Goal: Task Accomplishment & Management: Manage account settings

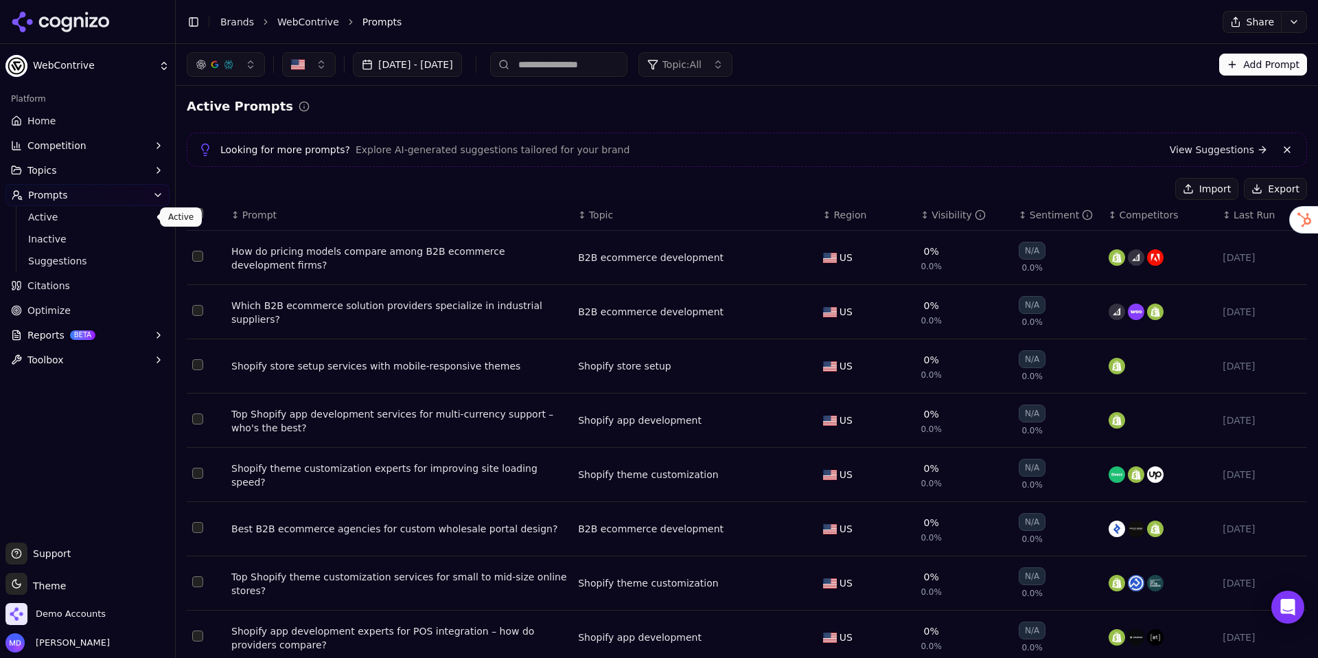
click at [45, 296] on link "Citations" at bounding box center [87, 286] width 164 height 22
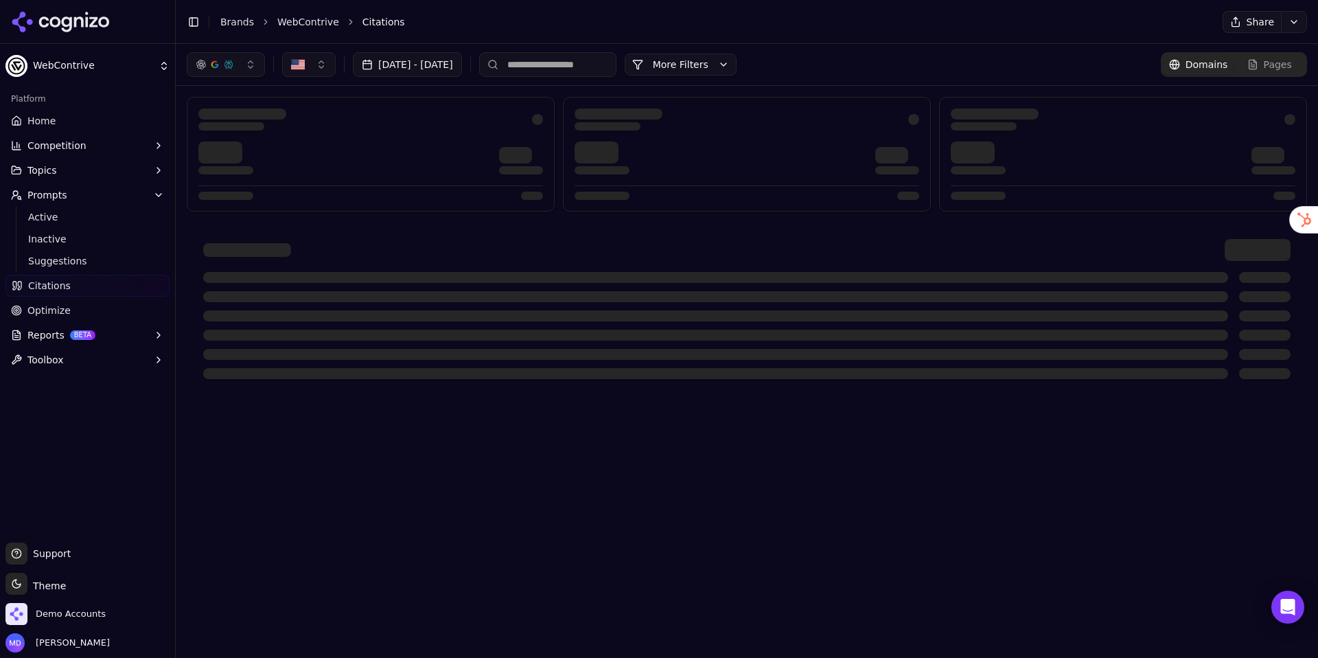
click at [49, 304] on html "WebContrive Platform Home Competition Topics Prompts Active Inactive Suggestion…" at bounding box center [659, 329] width 1318 height 658
click at [49, 310] on span "Optimize" at bounding box center [48, 311] width 43 height 14
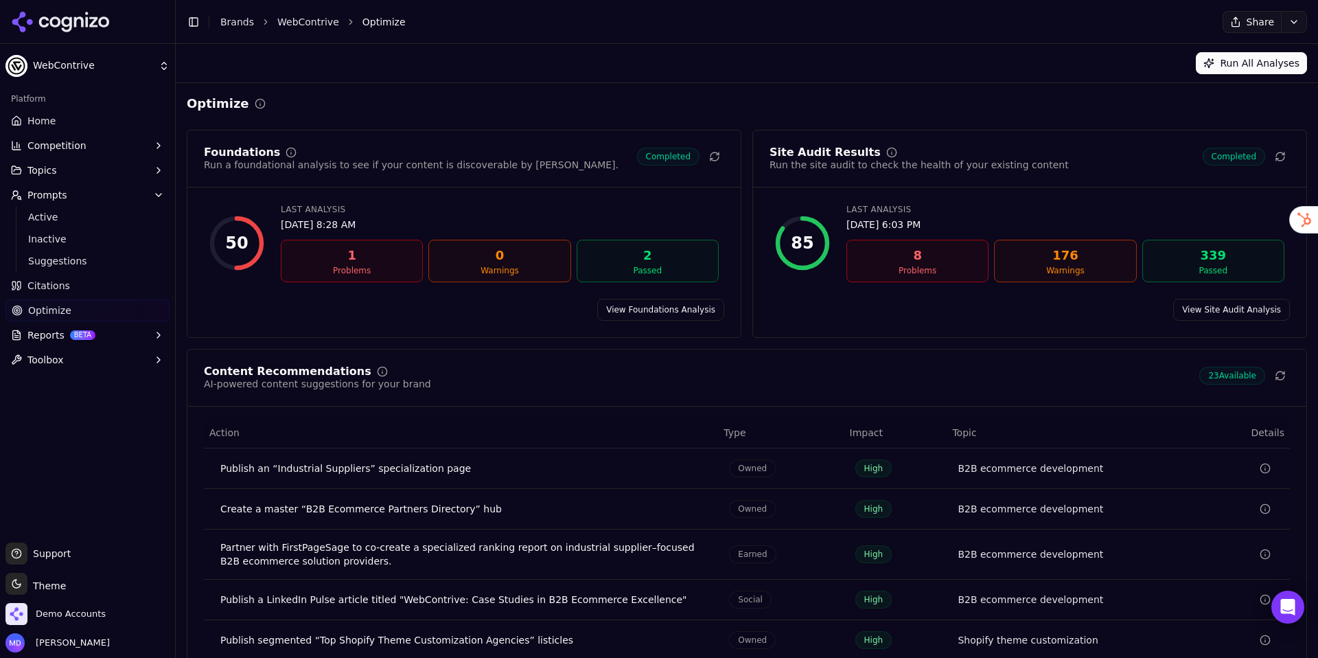
click at [1282, 375] on icon at bounding box center [1280, 375] width 11 height 11
click at [240, 15] on li "Brands" at bounding box center [237, 22] width 34 height 14
click at [249, 28] on div "Toggle Sidebar Brands WebContrive Optimize" at bounding box center [691, 21] width 1031 height 19
click at [247, 25] on link "Brands" at bounding box center [237, 21] width 34 height 11
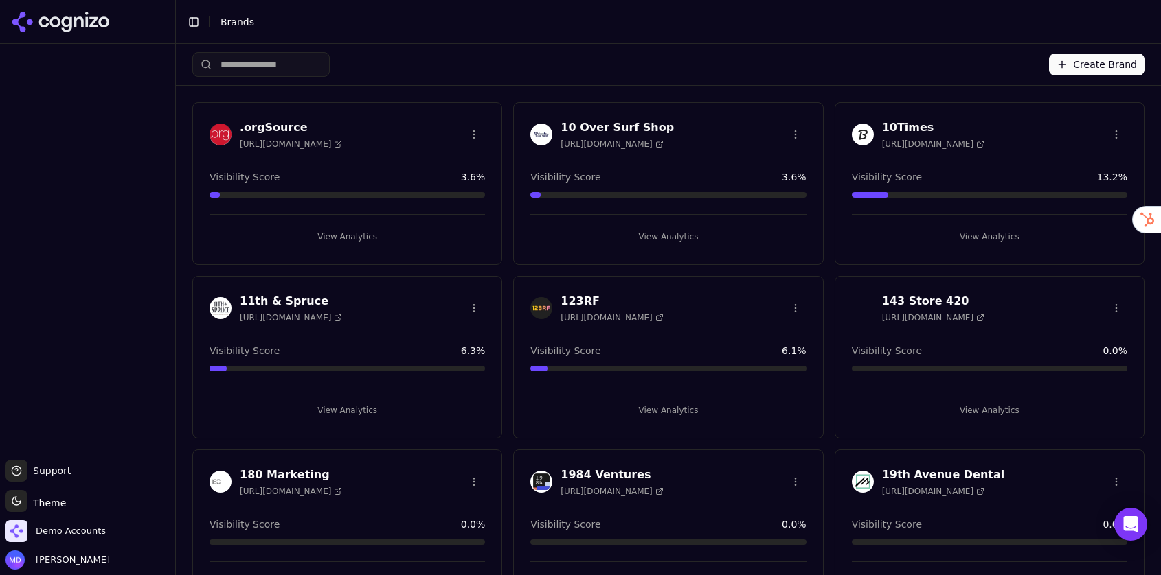
click at [262, 72] on input "search" at bounding box center [260, 64] width 137 height 25
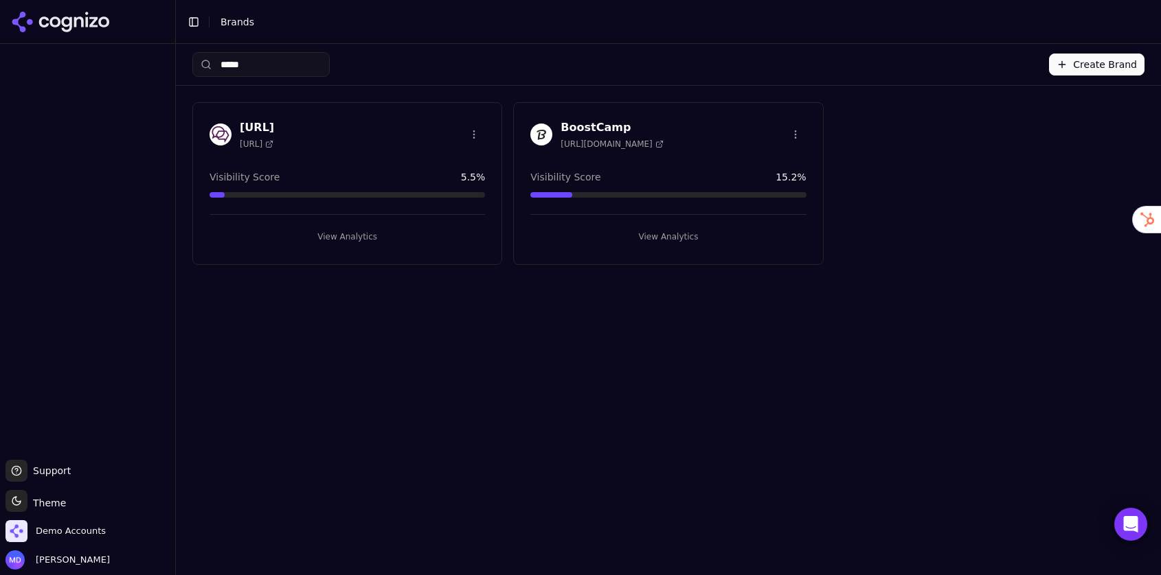
type input "*****"
click at [659, 227] on button "View Analytics" at bounding box center [667, 237] width 275 height 22
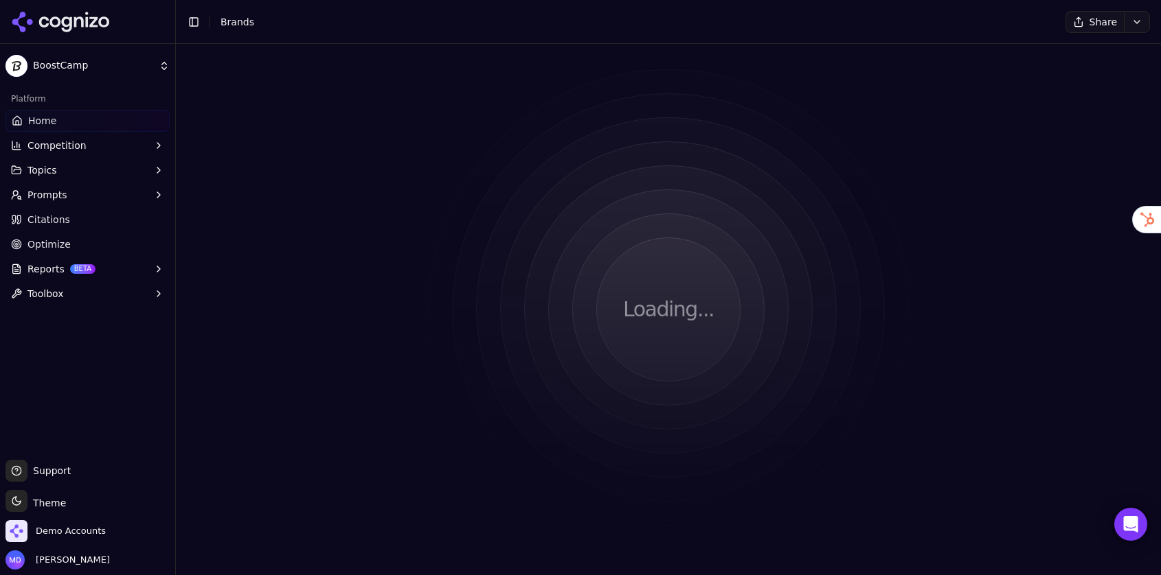
click at [51, 239] on span "Optimize" at bounding box center [48, 245] width 43 height 14
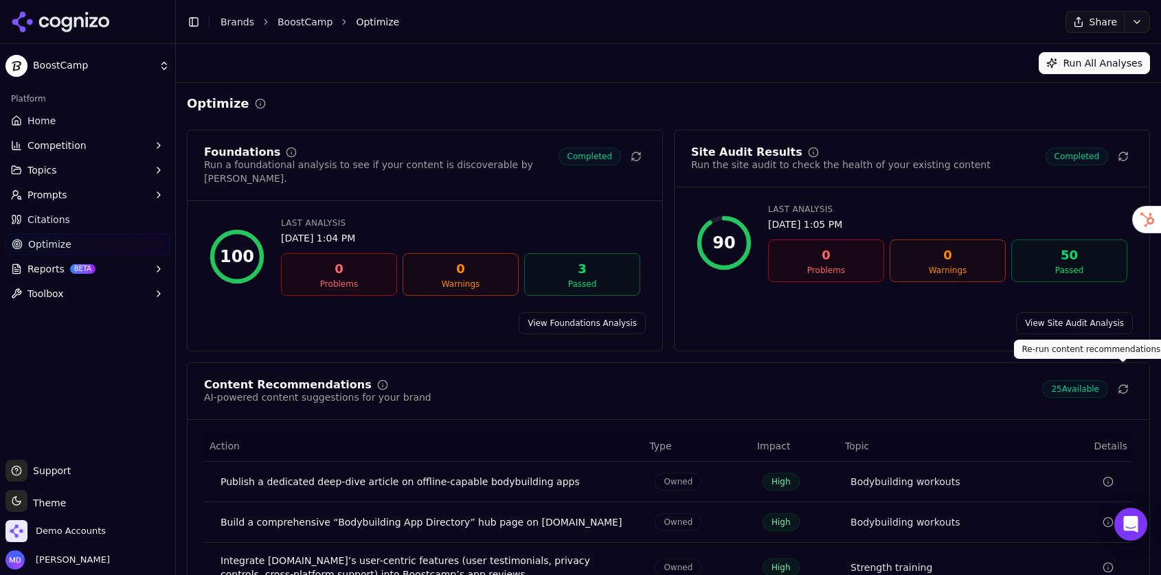
drag, startPoint x: 1122, startPoint y: 369, endPoint x: 1033, endPoint y: 310, distance: 106.5
click at [1121, 384] on icon at bounding box center [1122, 389] width 11 height 11
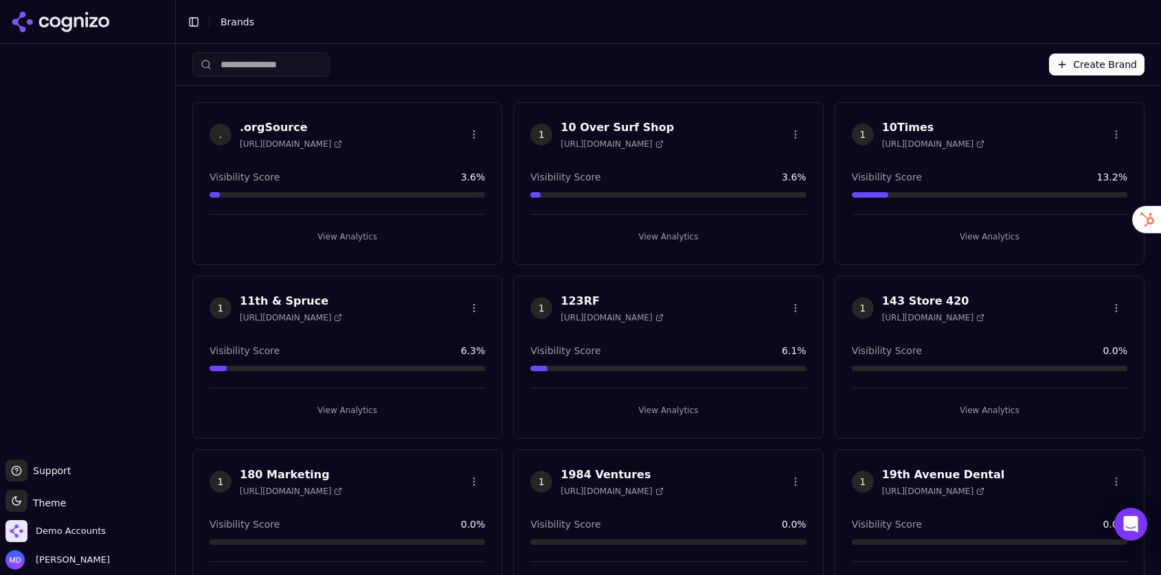
click at [270, 60] on input "search" at bounding box center [260, 64] width 137 height 25
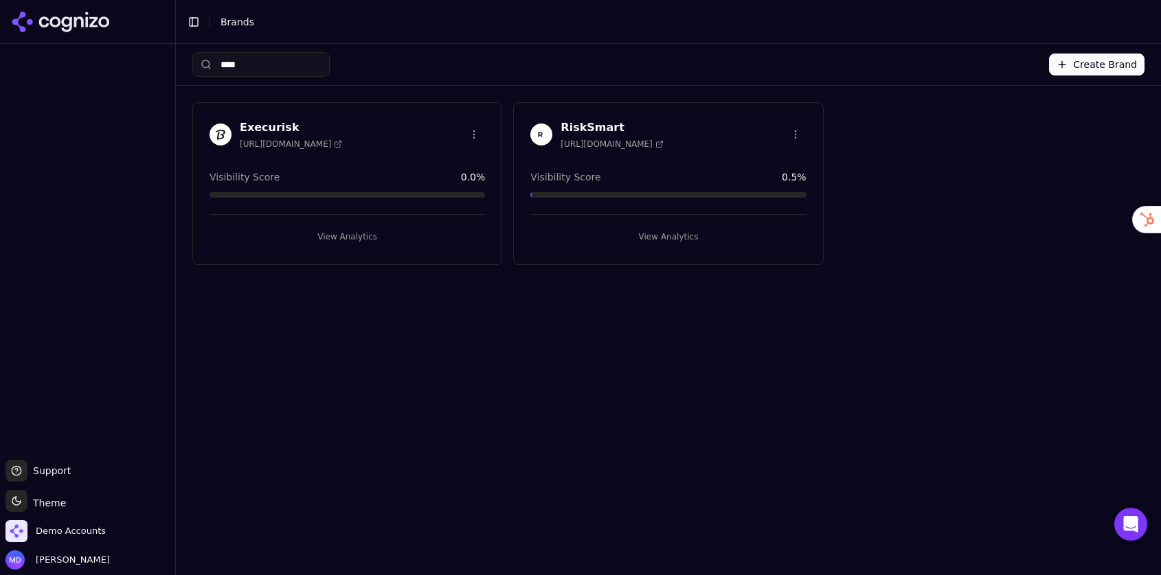
type input "****"
click at [659, 231] on button "View Analytics" at bounding box center [667, 237] width 275 height 22
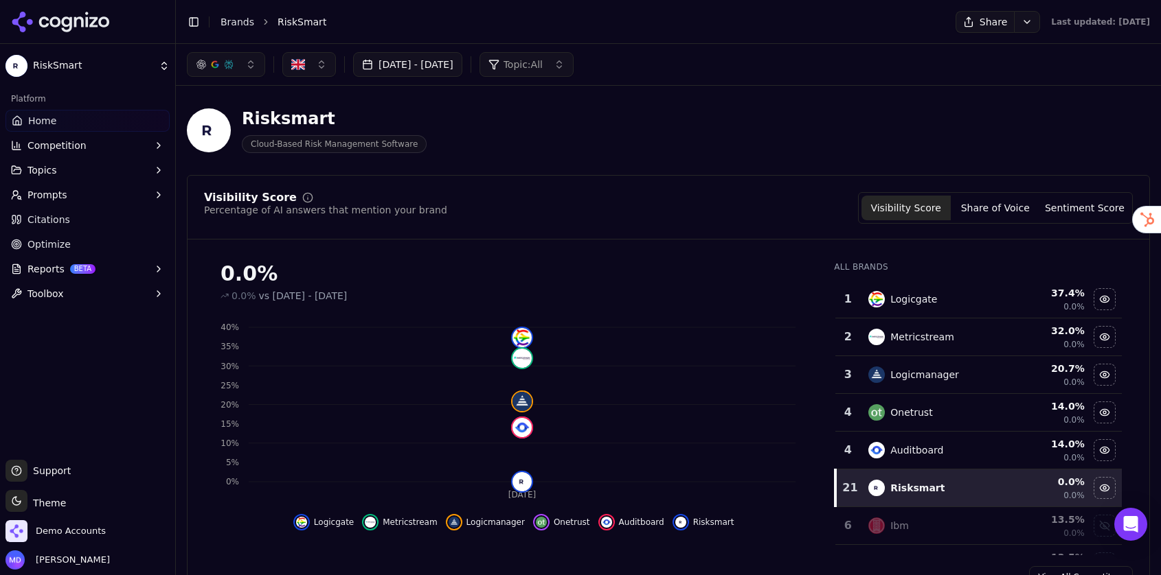
click at [65, 250] on span "Optimize" at bounding box center [48, 245] width 43 height 14
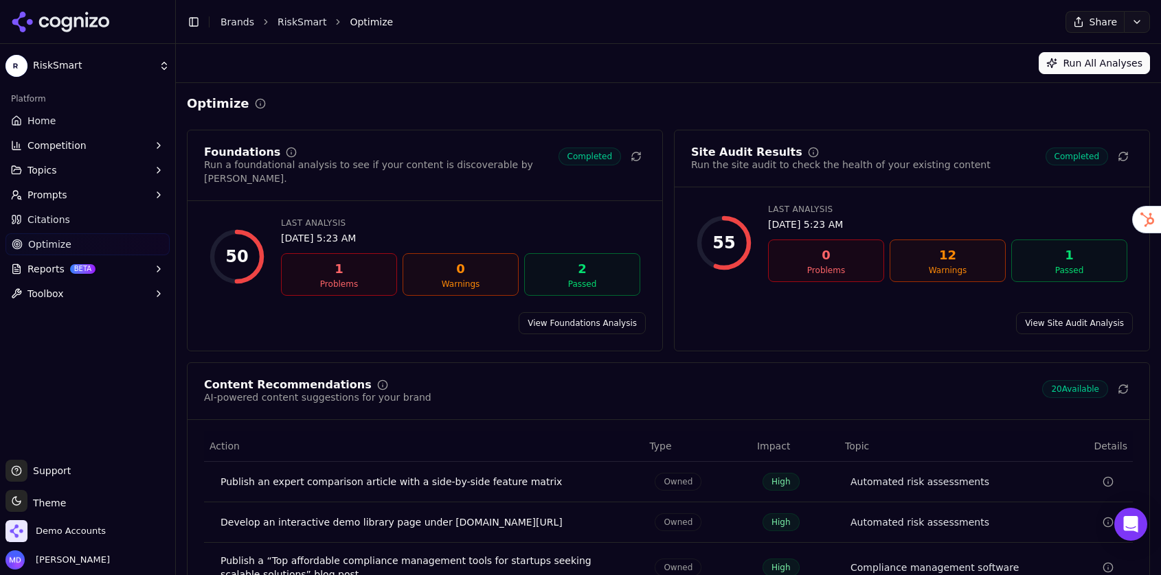
click at [58, 196] on span "Prompts" at bounding box center [47, 195] width 40 height 14
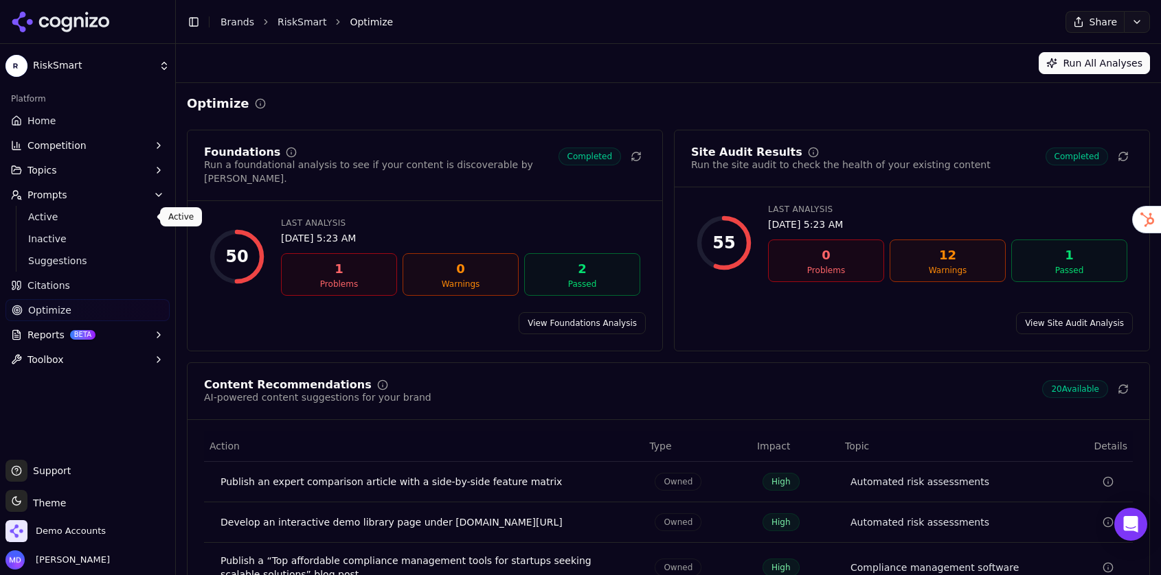
click at [57, 220] on span "Active" at bounding box center [87, 217] width 119 height 14
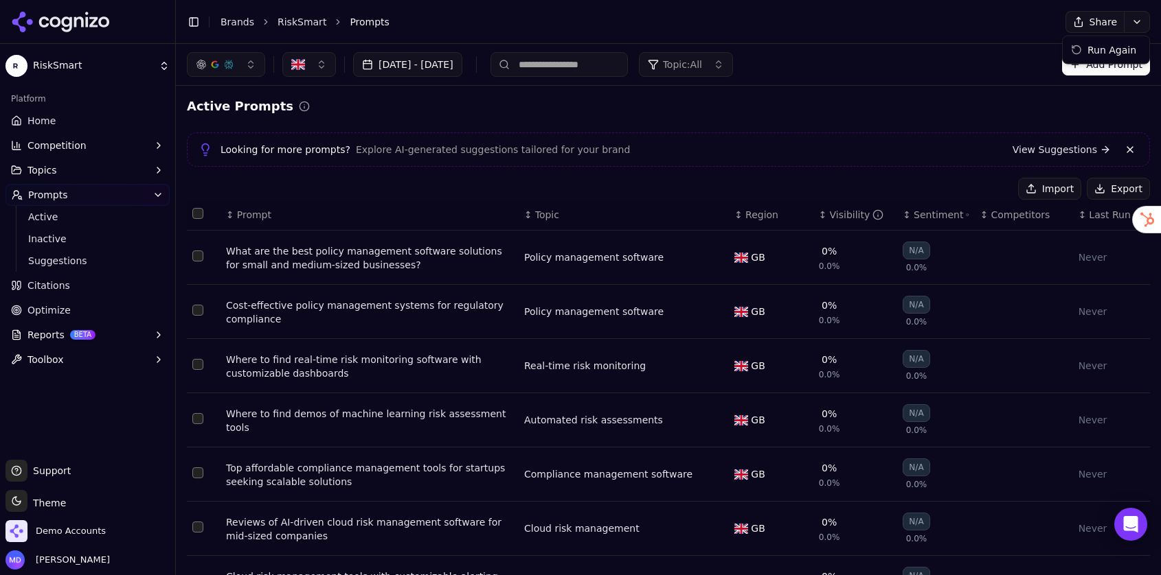
click at [1147, 24] on html "RiskSmart Platform Home Competition Topics Prompts Active Inactive Suggestions …" at bounding box center [580, 287] width 1161 height 575
click at [1099, 54] on div "Run Again" at bounding box center [1105, 50] width 81 height 22
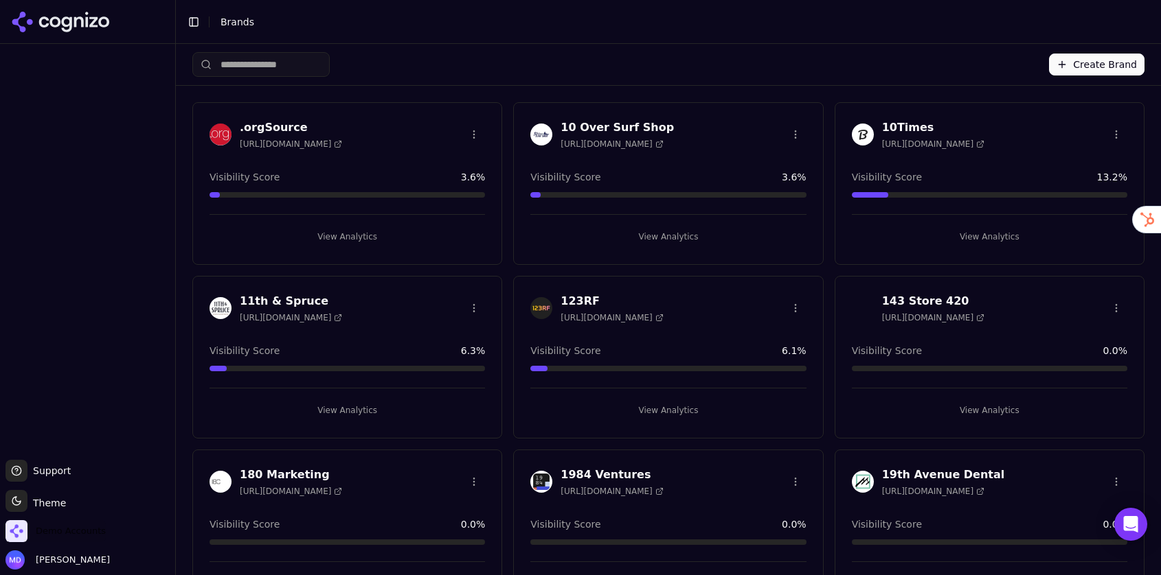
click at [43, 532] on span "Demo Accounts" at bounding box center [71, 531] width 70 height 12
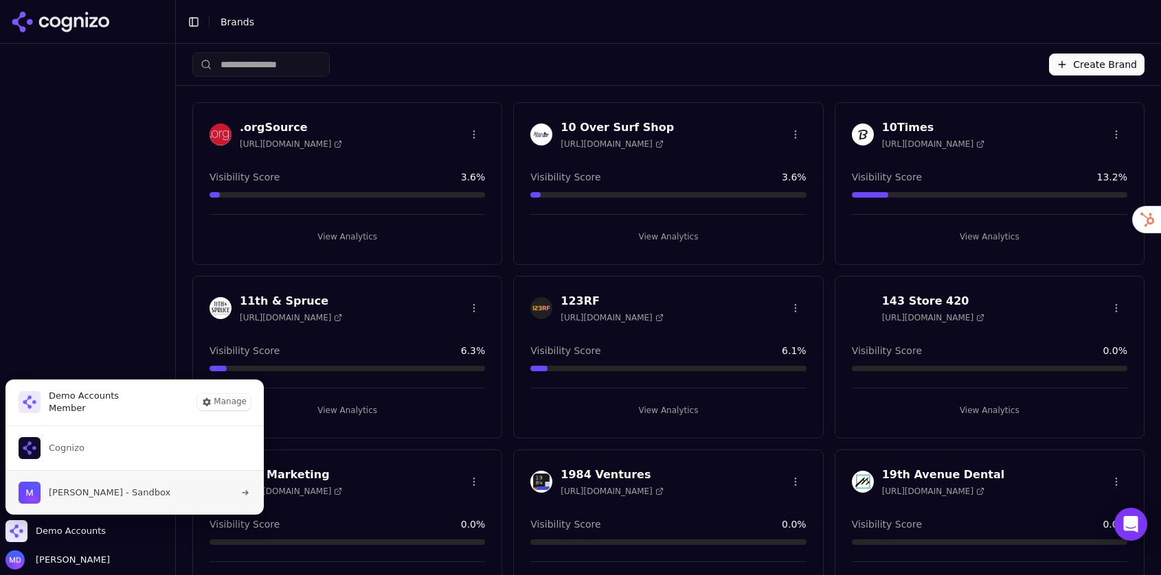
click at [108, 495] on span "Melissa Dowd - Sandbox" at bounding box center [110, 493] width 122 height 12
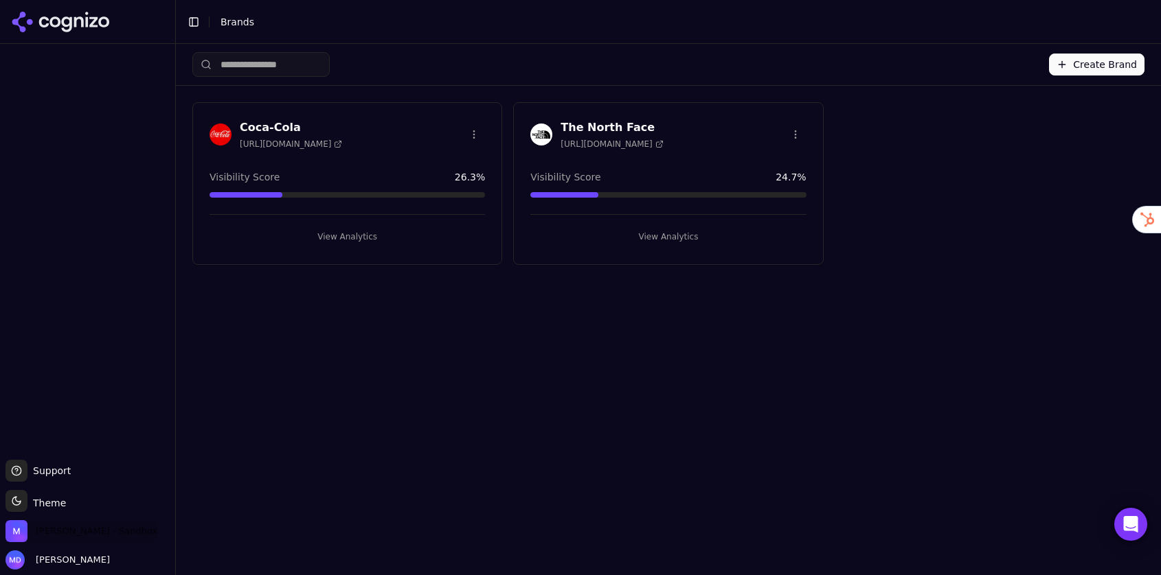
click at [87, 526] on span "[PERSON_NAME] - Sandbox" at bounding box center [97, 531] width 122 height 12
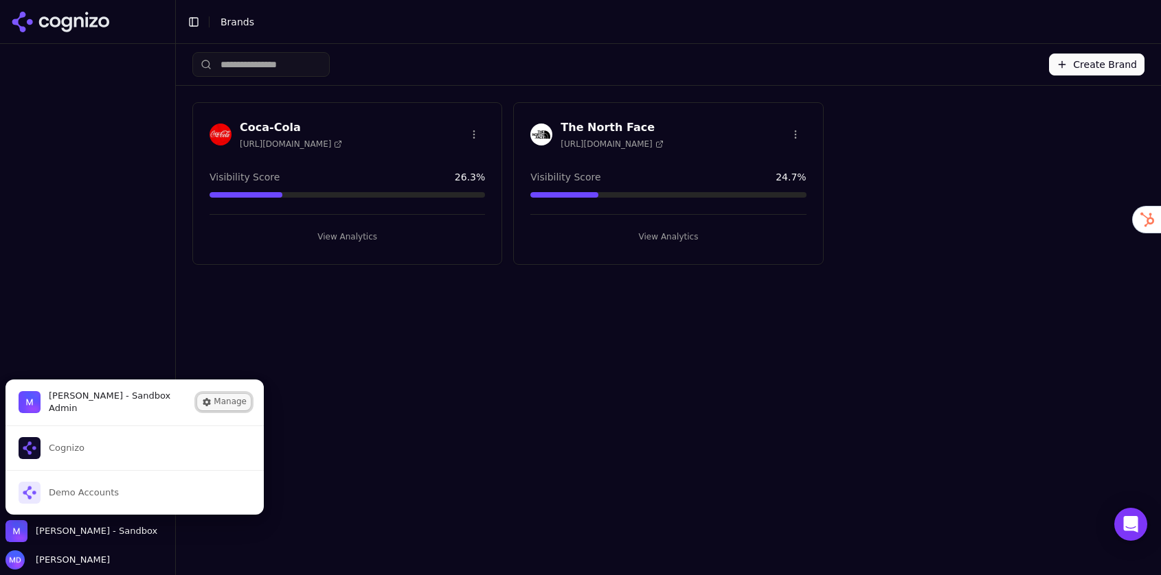
click at [238, 403] on button "Manage" at bounding box center [224, 402] width 54 height 16
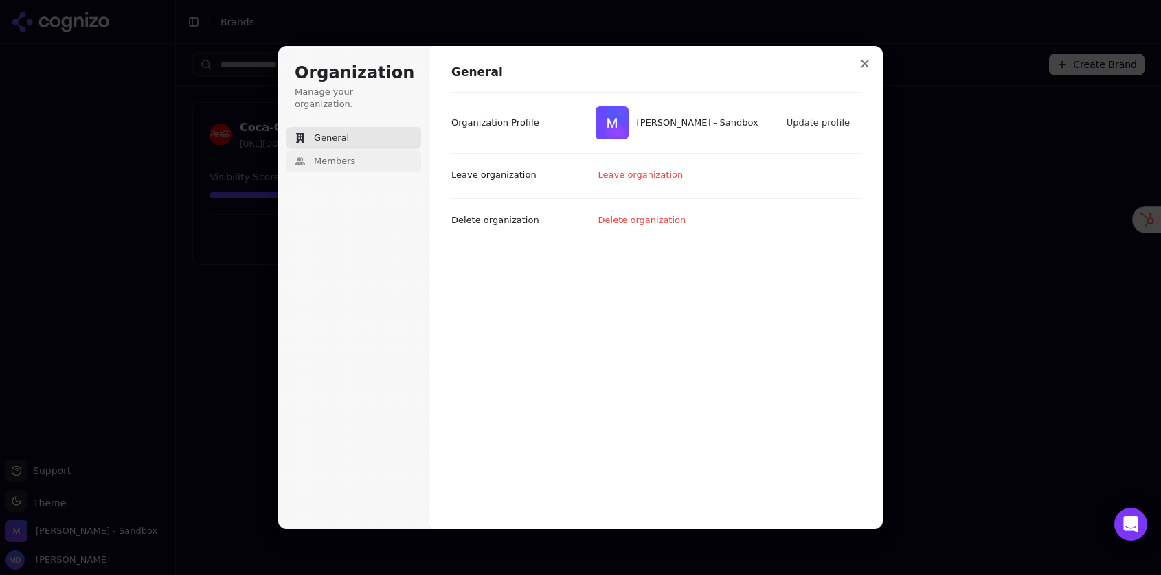
click at [301, 157] on icon at bounding box center [299, 161] width 8 height 8
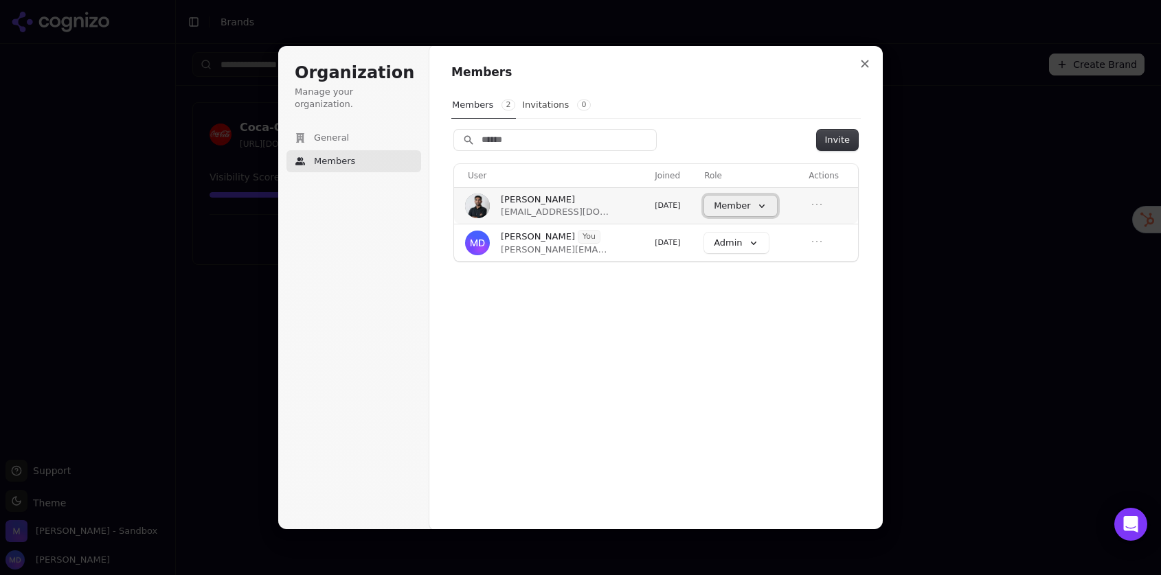
click at [765, 205] on button "Member" at bounding box center [740, 206] width 72 height 21
click at [828, 205] on td at bounding box center [830, 205] width 55 height 36
click at [816, 204] on icon "Open menu" at bounding box center [817, 205] width 14 height 14
click at [806, 230] on button "Remove member" at bounding box center [784, 229] width 93 height 18
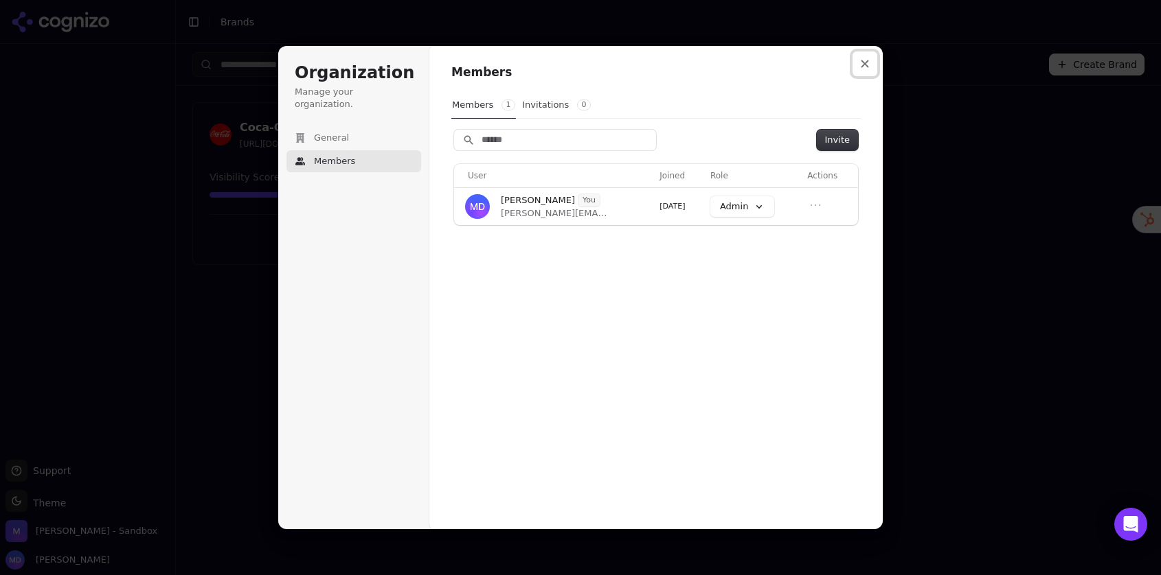
drag, startPoint x: 860, startPoint y: 61, endPoint x: 862, endPoint y: 71, distance: 9.7
click at [861, 61] on icon "Close modal" at bounding box center [864, 64] width 8 height 8
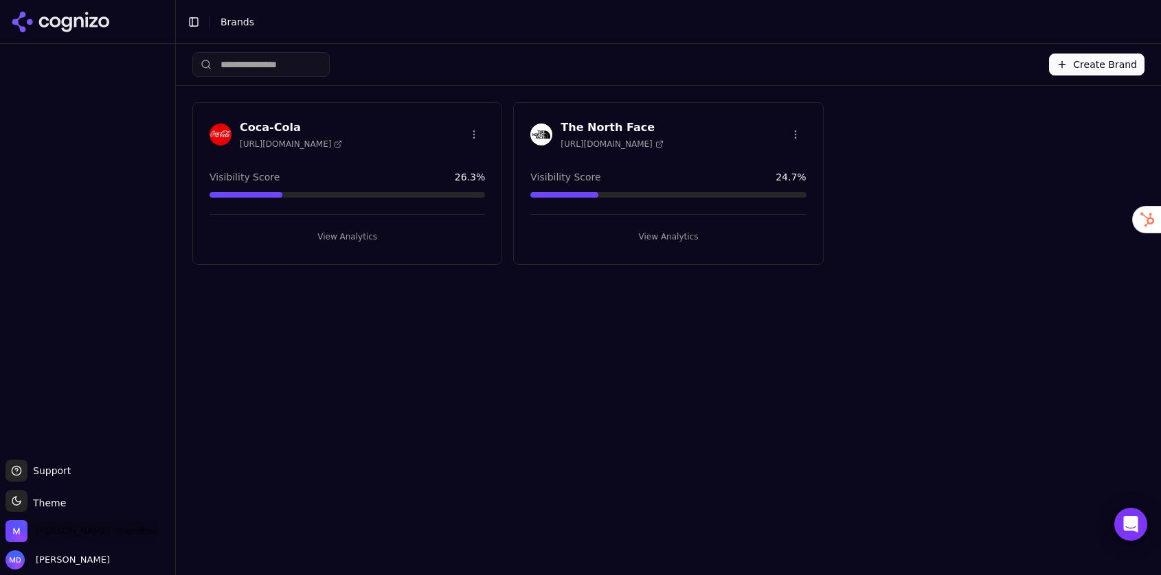
click at [56, 526] on span "Melissa Dowd - Sandbox" at bounding box center [97, 531] width 122 height 12
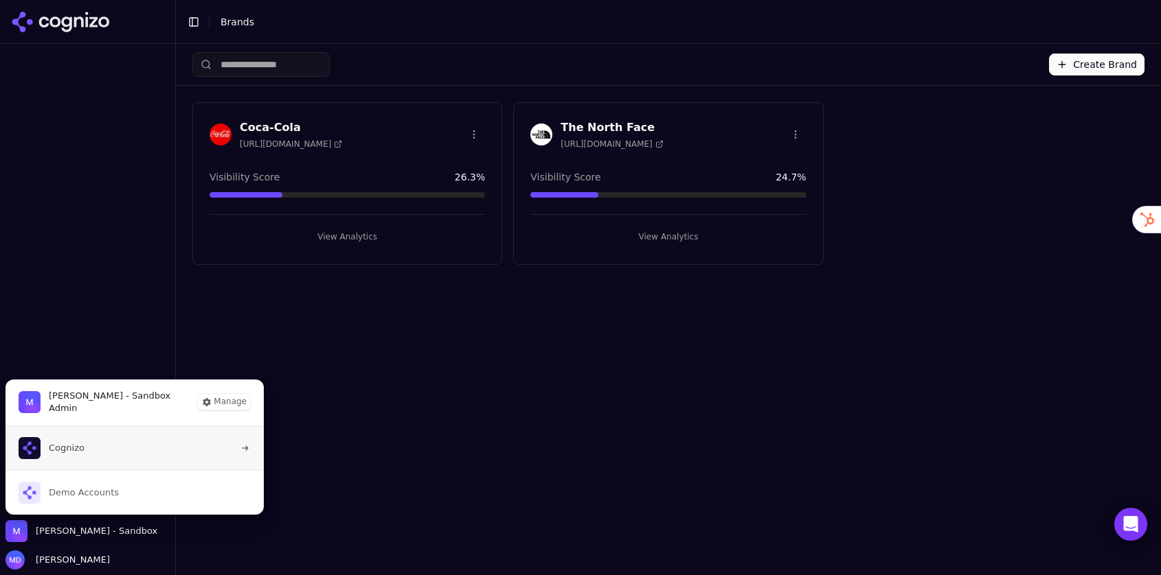
click at [81, 453] on span "Cognizo" at bounding box center [67, 448] width 36 height 12
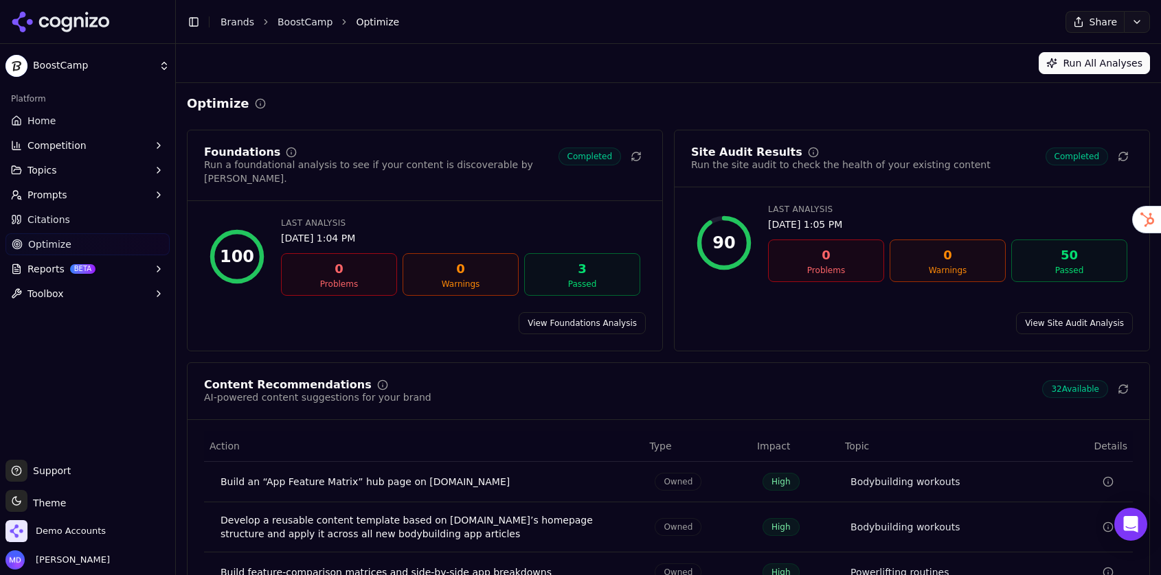
click at [233, 20] on link "Brands" at bounding box center [237, 21] width 34 height 11
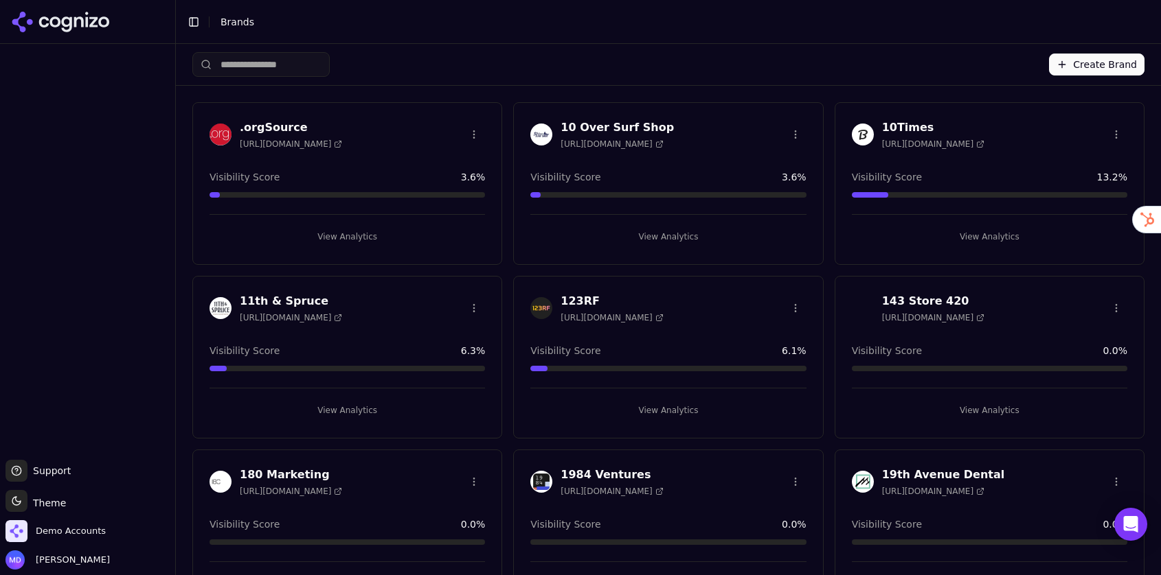
click at [236, 73] on input "search" at bounding box center [260, 64] width 137 height 25
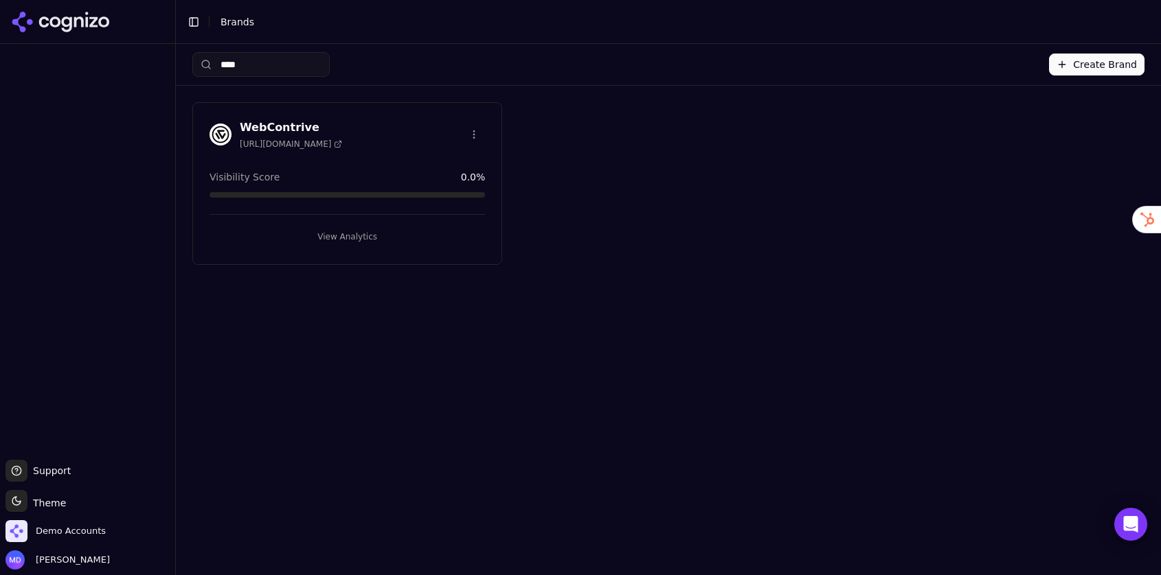
type input "****"
click at [315, 233] on button "View Analytics" at bounding box center [346, 237] width 275 height 22
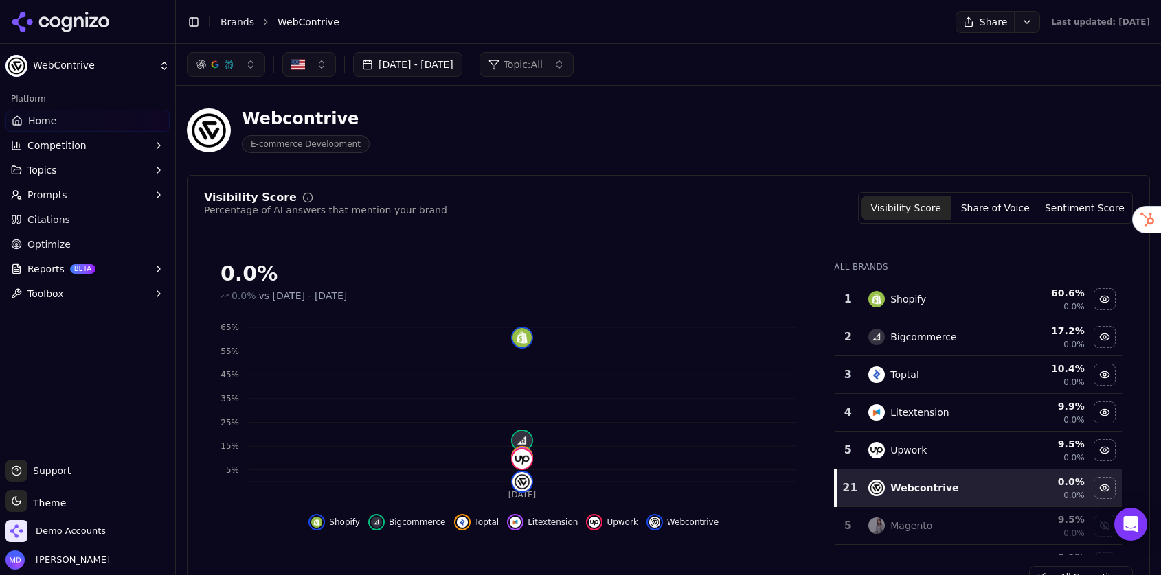
click at [73, 240] on link "Optimize" at bounding box center [87, 244] width 164 height 22
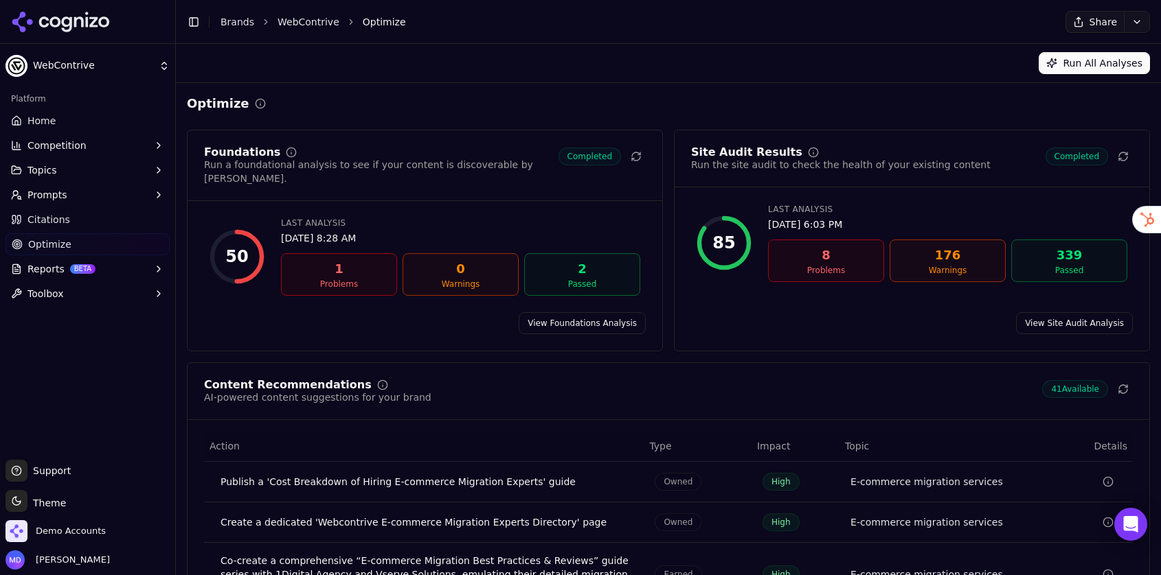
click at [62, 126] on link "Home" at bounding box center [87, 121] width 164 height 22
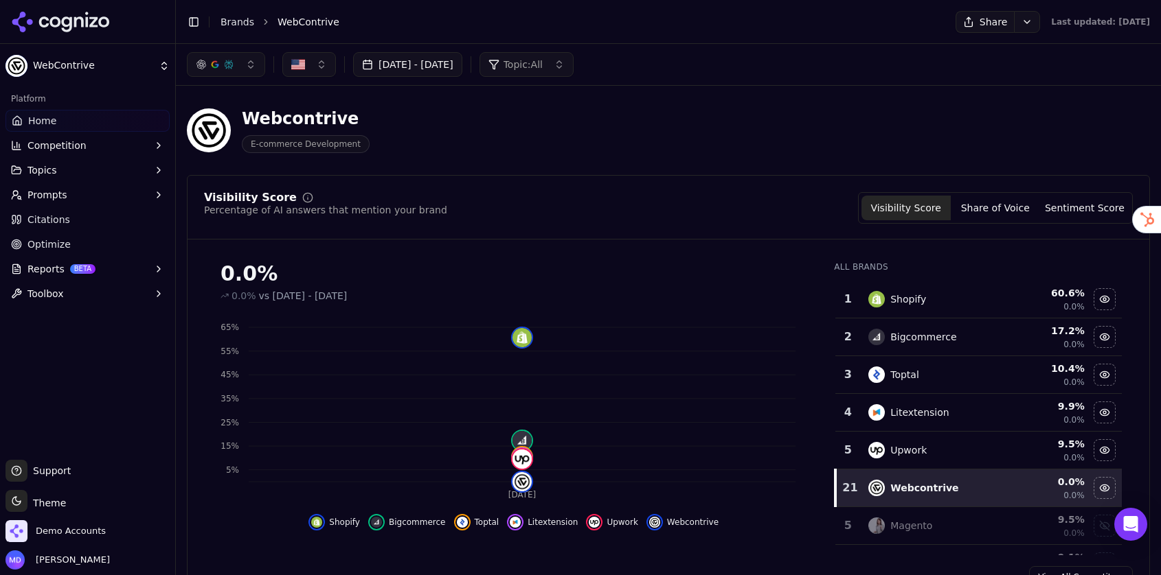
click at [69, 225] on link "Citations" at bounding box center [87, 220] width 164 height 22
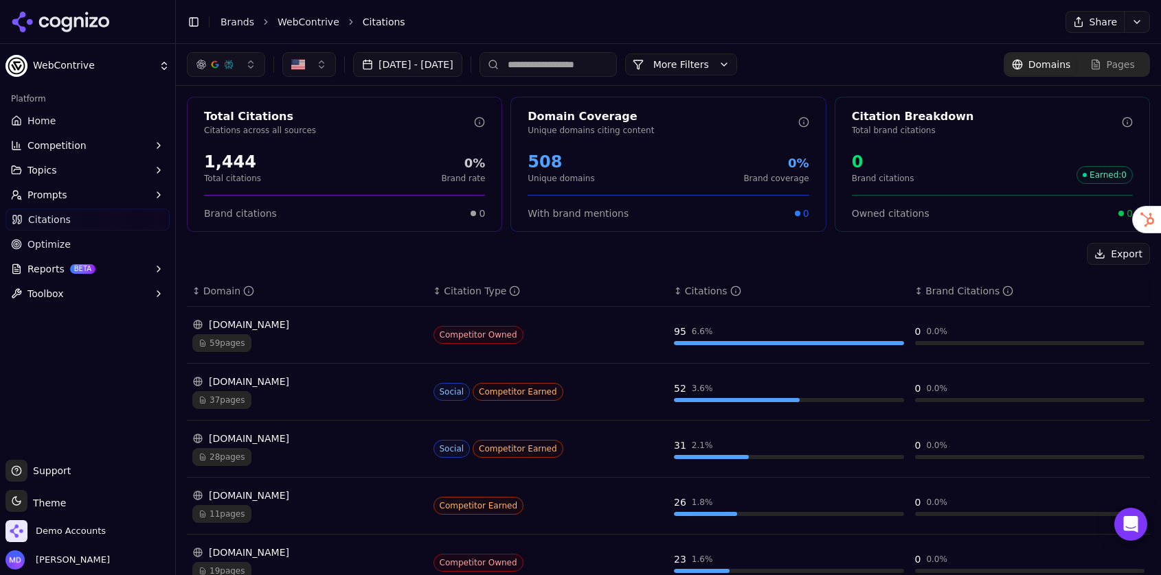
click at [52, 189] on span "Prompts" at bounding box center [47, 195] width 40 height 14
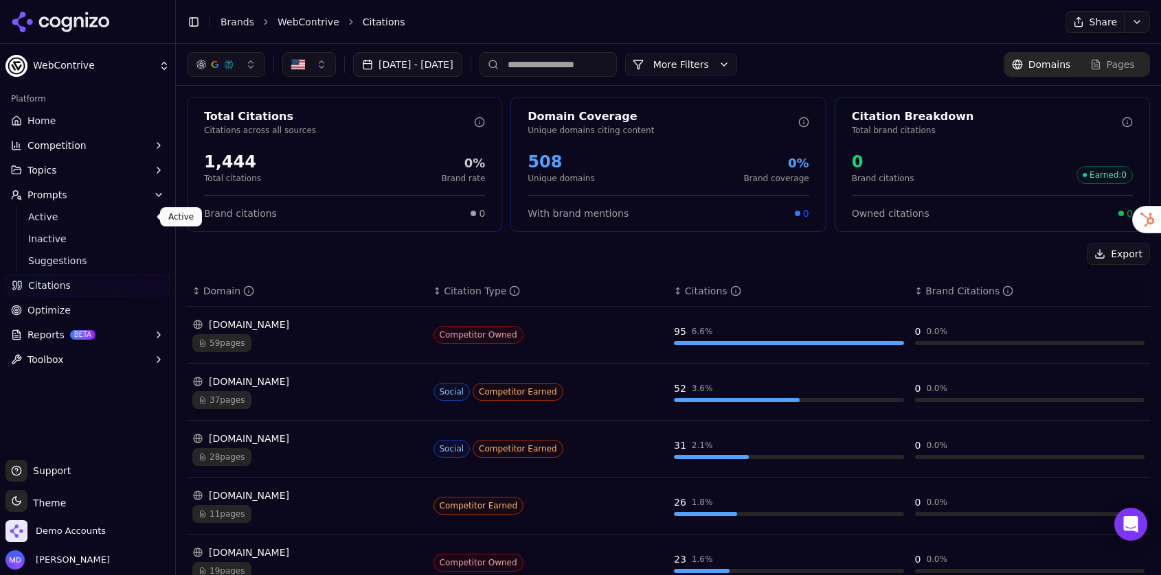
click at [48, 216] on span "Active" at bounding box center [87, 217] width 119 height 14
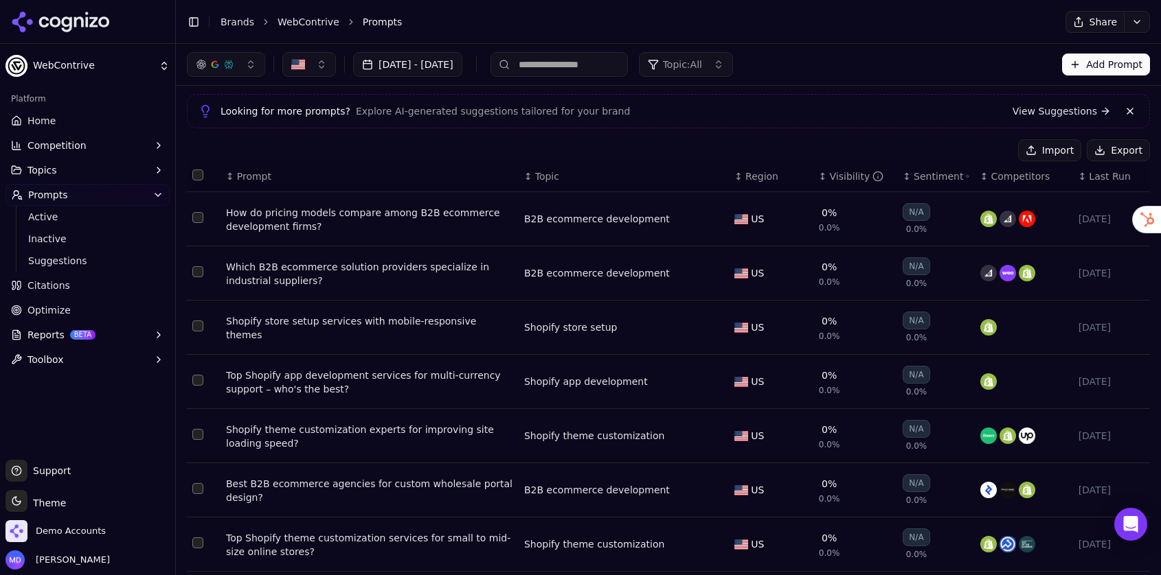
scroll to position [56, 0]
